Goal: Check status: Check status

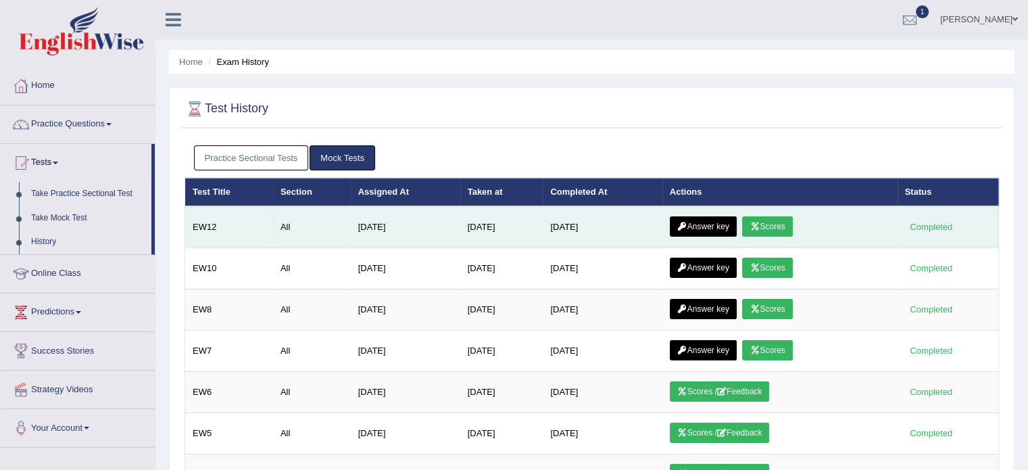
click at [774, 230] on link "Scores" at bounding box center [767, 226] width 50 height 20
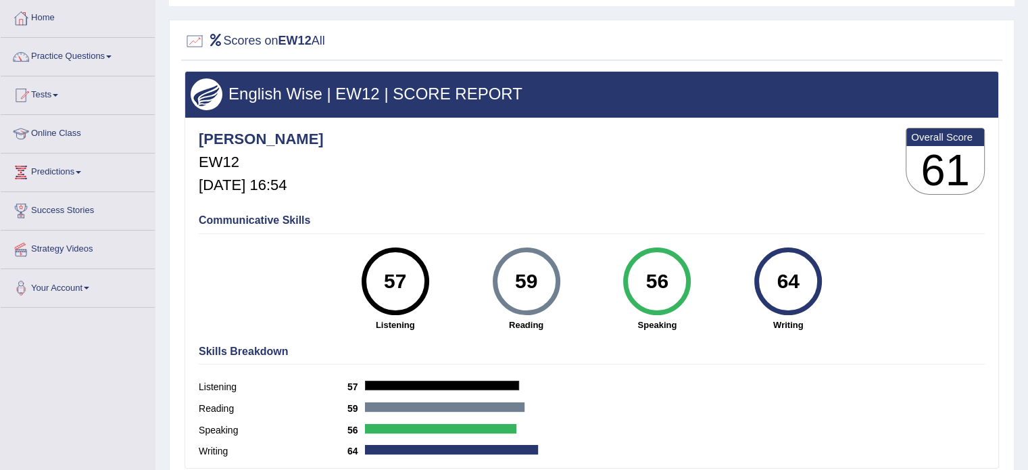
scroll to position [135, 0]
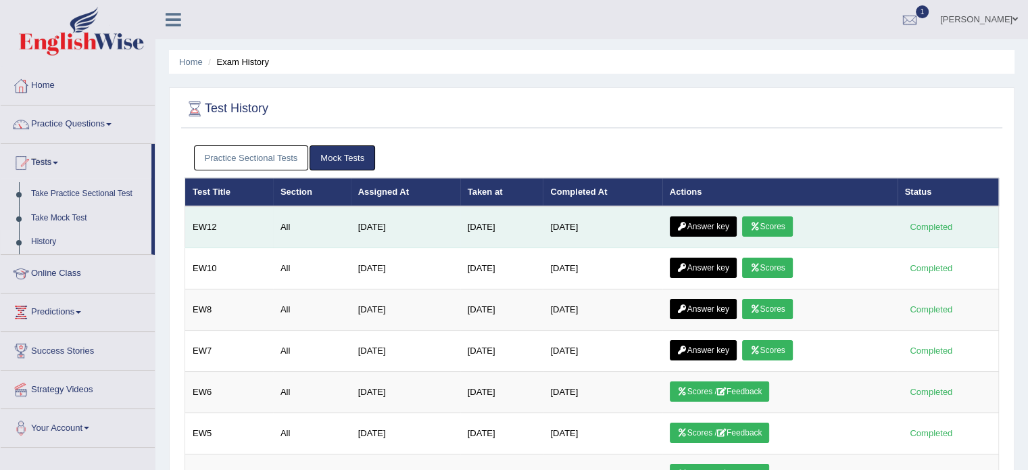
click at [708, 222] on link "Answer key" at bounding box center [703, 226] width 67 height 20
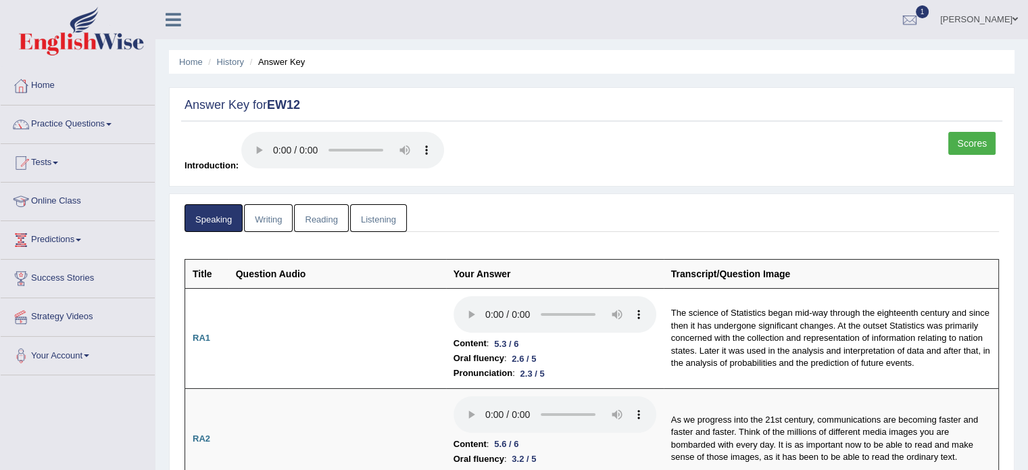
click at [268, 220] on link "Writing" at bounding box center [268, 218] width 49 height 28
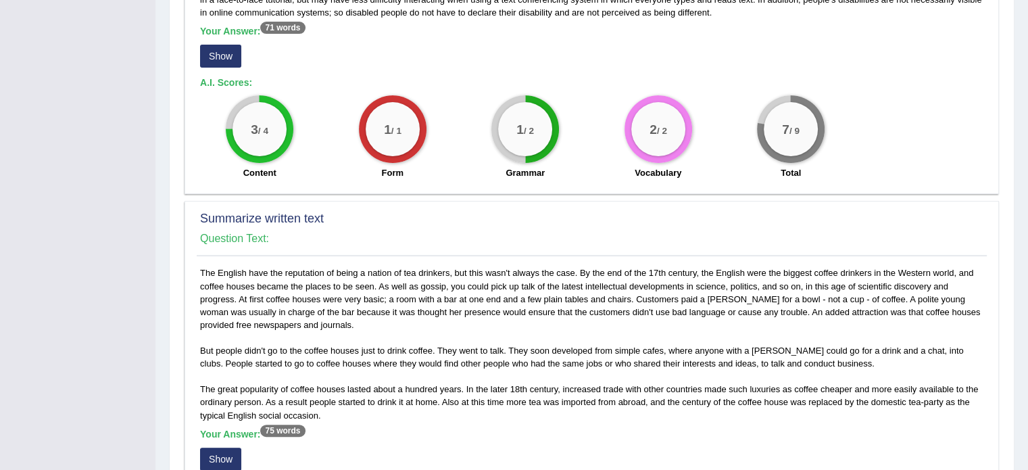
scroll to position [338, 0]
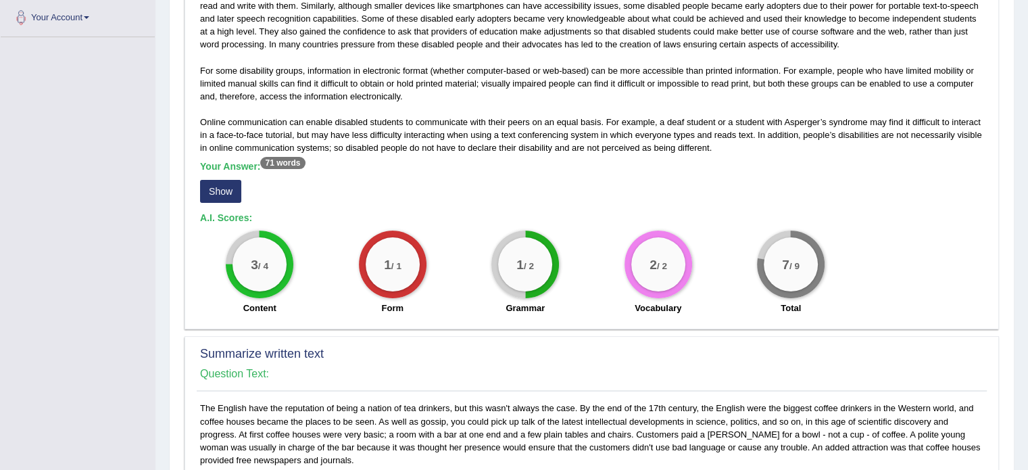
click at [207, 189] on button "Show" at bounding box center [220, 191] width 41 height 23
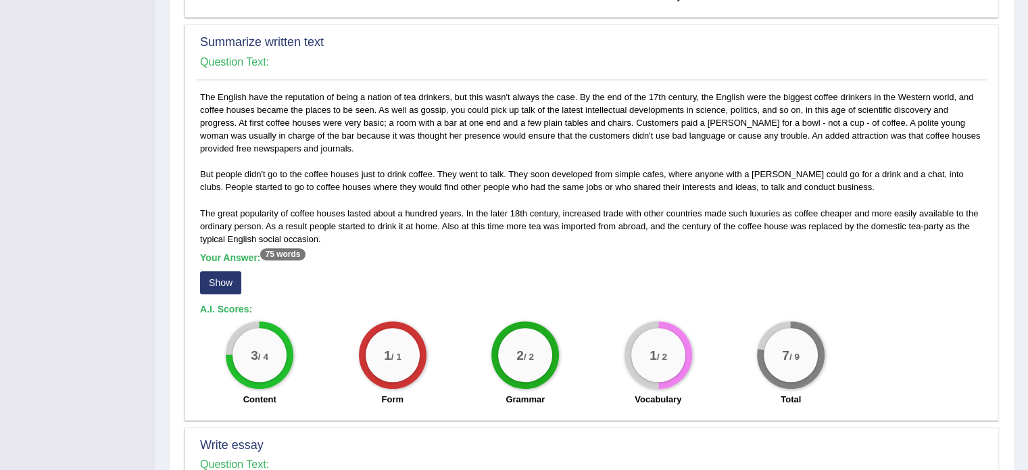
scroll to position [744, 0]
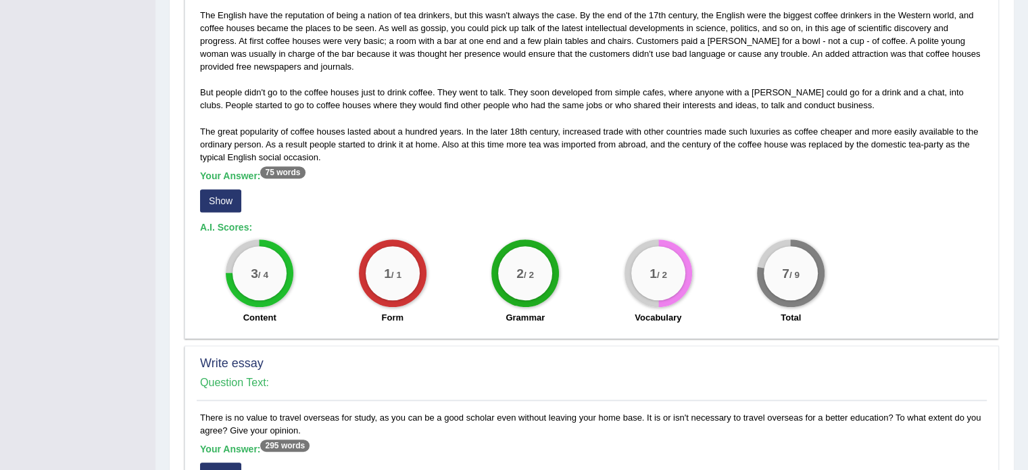
click at [215, 194] on button "Show" at bounding box center [220, 200] width 41 height 23
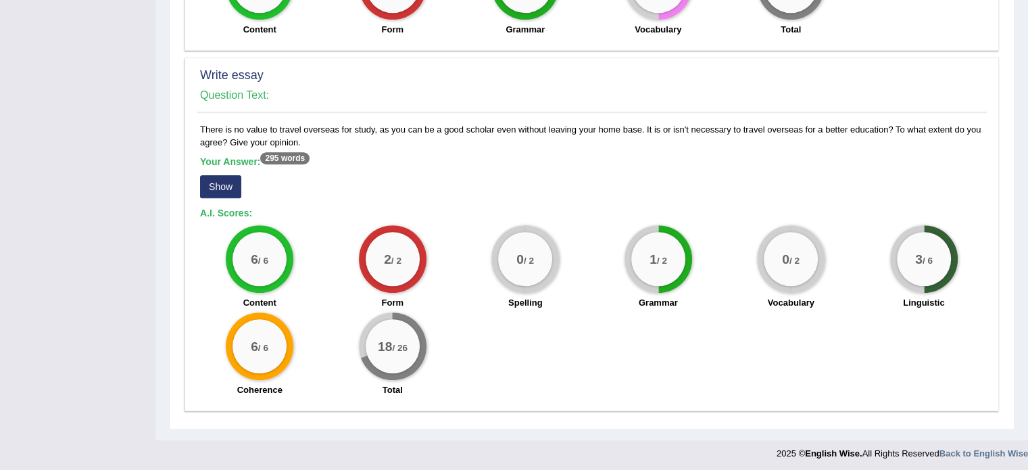
scroll to position [1046, 0]
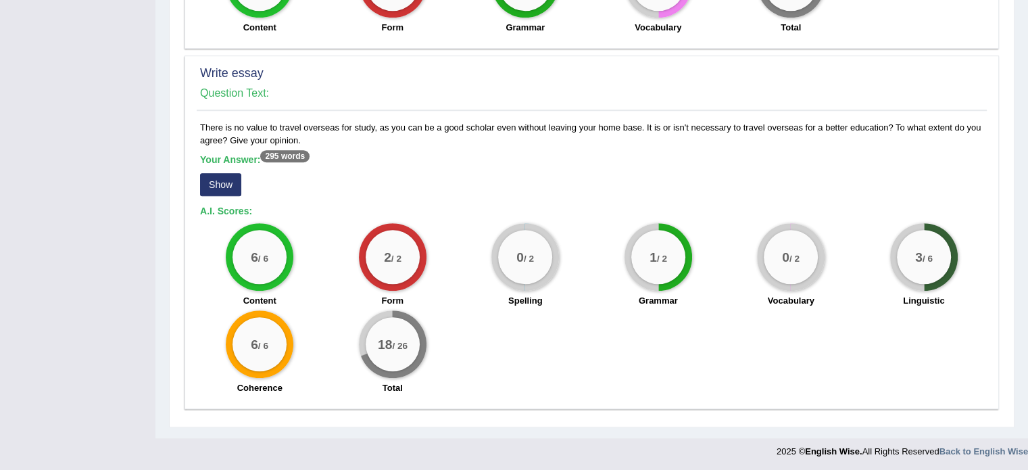
click at [220, 177] on button "Show" at bounding box center [220, 184] width 41 height 23
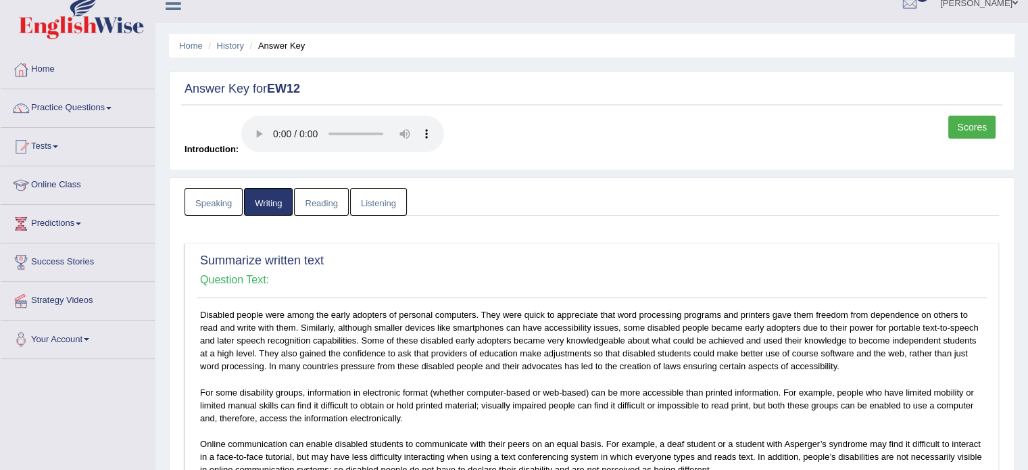
scroll to position [0, 0]
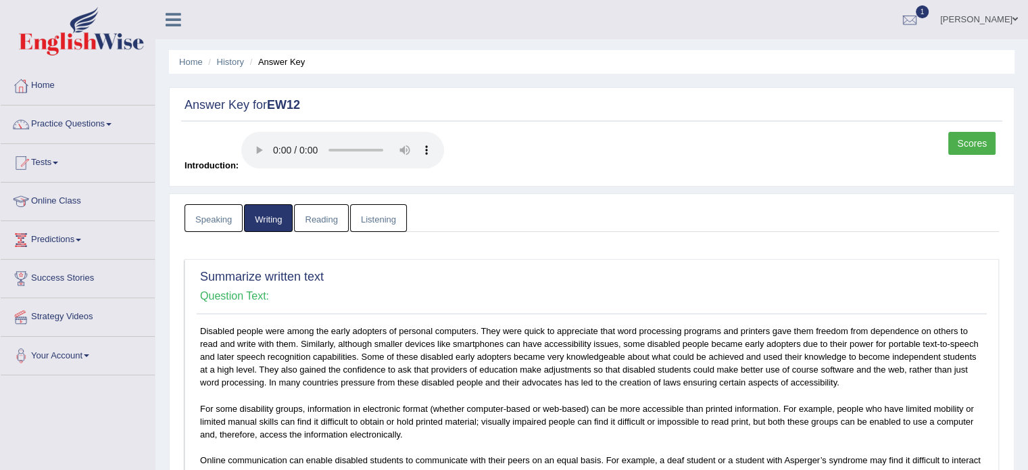
click at [331, 218] on link "Reading" at bounding box center [321, 218] width 54 height 28
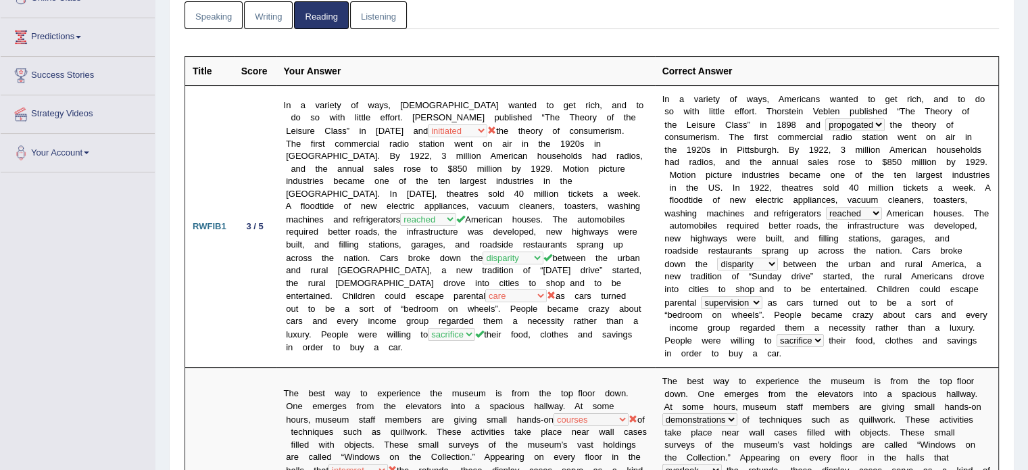
scroll to position [184, 0]
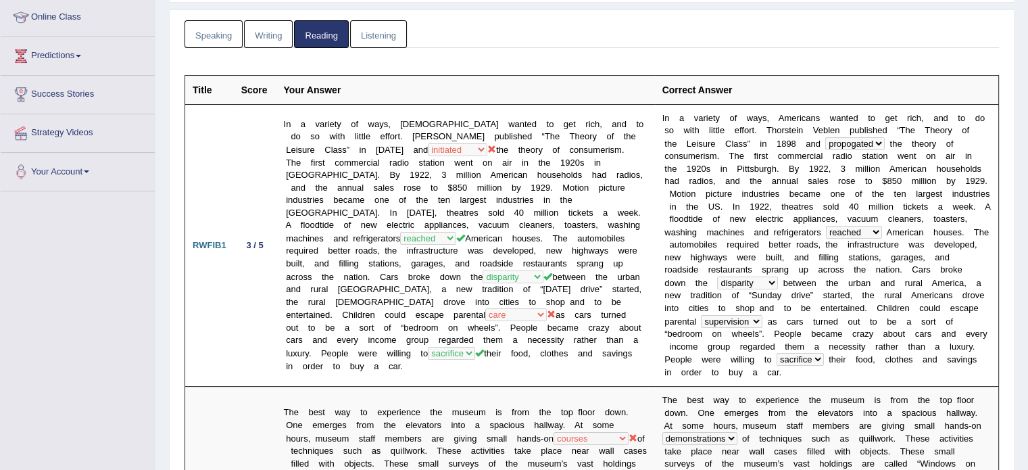
click at [368, 37] on link "Listening" at bounding box center [378, 34] width 57 height 28
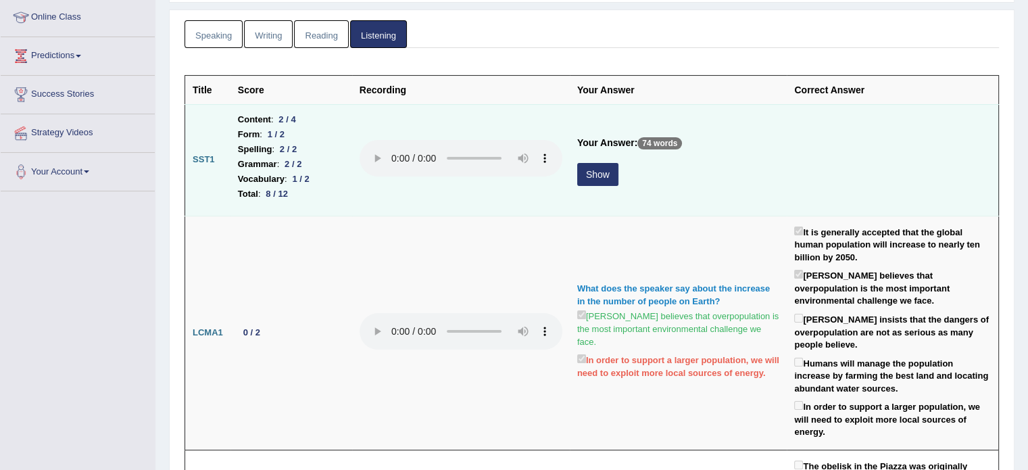
click at [595, 183] on button "Show" at bounding box center [597, 174] width 41 height 23
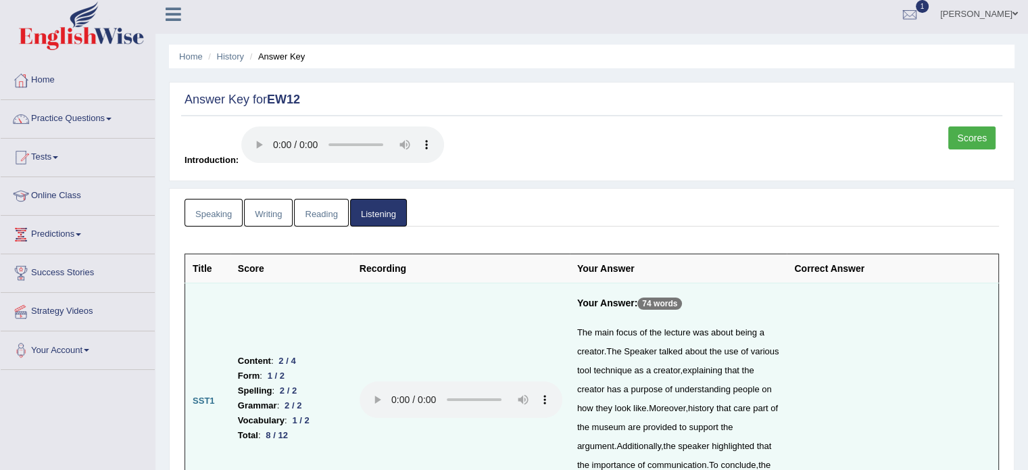
scroll to position [0, 0]
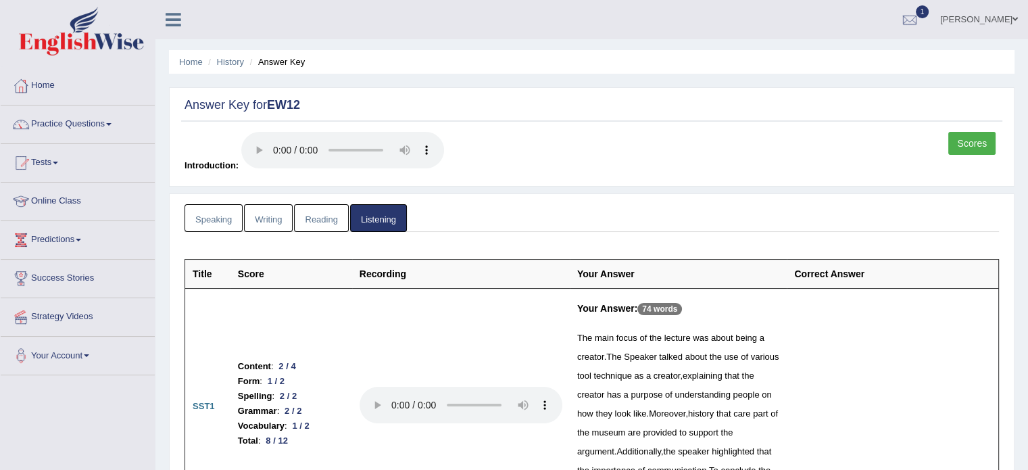
click at [39, 84] on link "Home" at bounding box center [78, 84] width 154 height 34
